Goal: Information Seeking & Learning: Find specific page/section

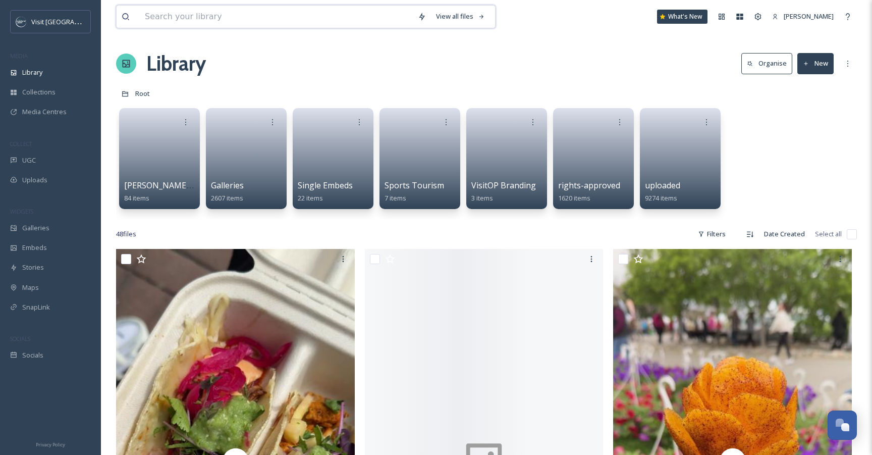
click at [287, 18] on input at bounding box center [276, 17] width 273 height 22
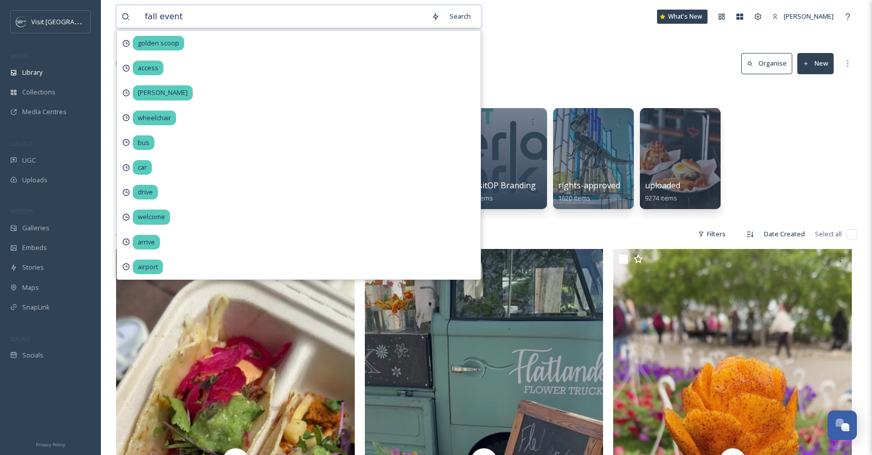
type input "fall events"
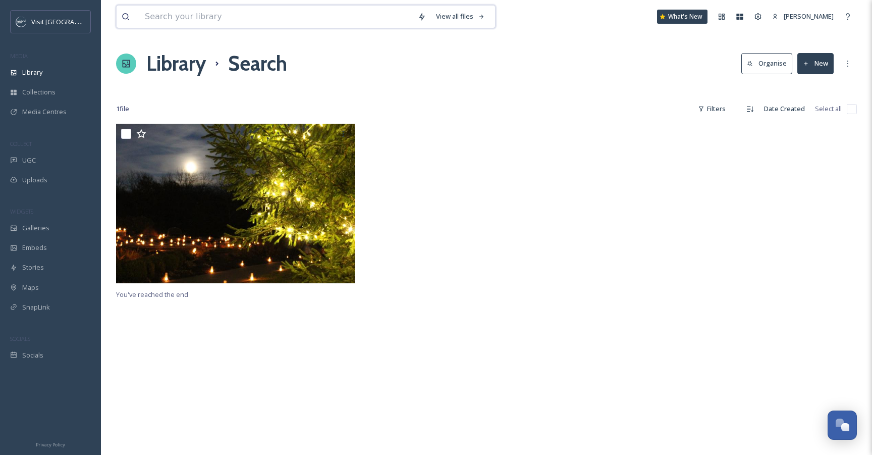
click at [146, 19] on input at bounding box center [276, 17] width 273 height 22
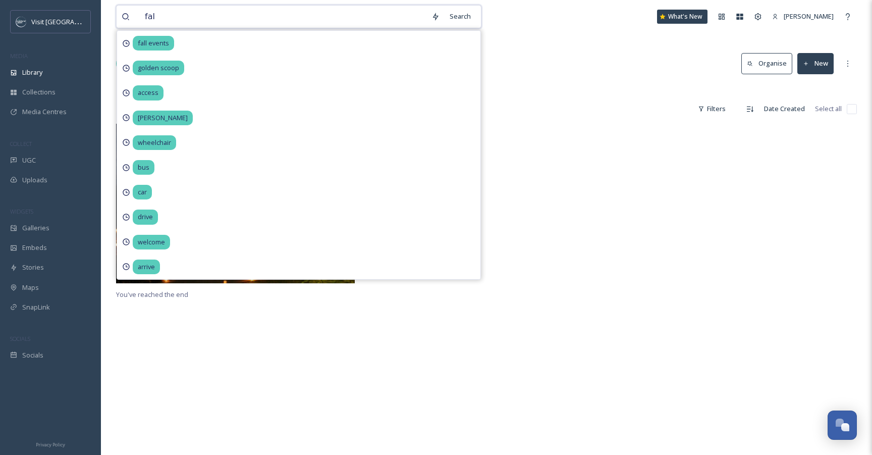
type input "fall"
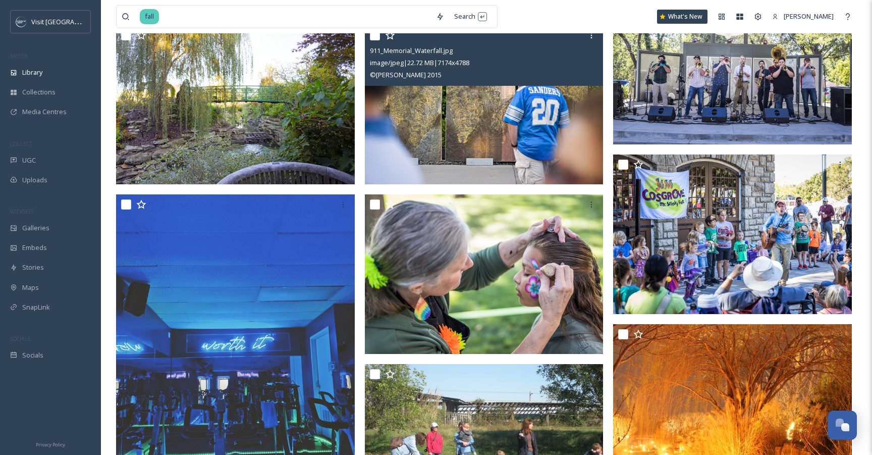
scroll to position [509, 0]
